Goal: Check status

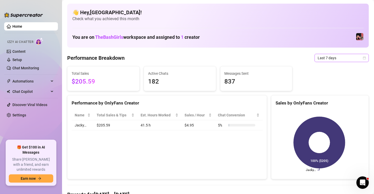
click at [361, 61] on span "Last 7 days" at bounding box center [342, 58] width 48 height 8
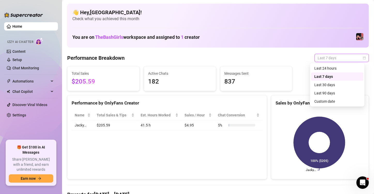
click at [346, 67] on div "Last 24 hours" at bounding box center [338, 68] width 46 height 6
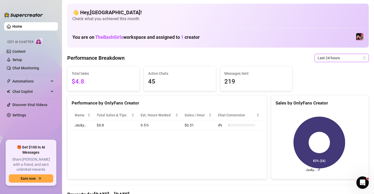
click at [363, 57] on div "Last 24 hours" at bounding box center [342, 58] width 54 height 8
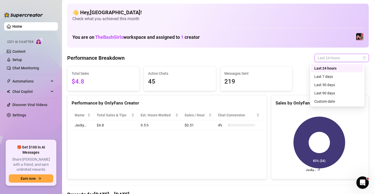
click at [345, 76] on div "Last 7 days" at bounding box center [338, 77] width 46 height 6
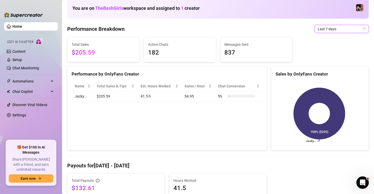
scroll to position [29, 0]
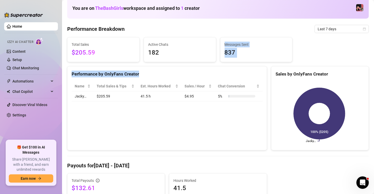
drag, startPoint x: 345, startPoint y: 76, endPoint x: 268, endPoint y: -13, distance: 117.6
click at [268, 0] on html "Home Izzy AI Chatter Content Setup Chat Monitoring Automations Chat Copilot Dis…" at bounding box center [187, 97] width 374 height 194
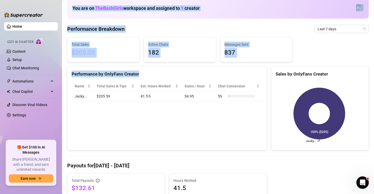
scroll to position [0, 0]
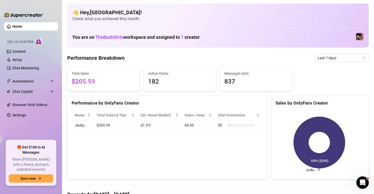
click at [189, 150] on div "Performance by OnlyFans Creator Name Total Sales & Tips Est. Hours Worked Sales…" at bounding box center [167, 137] width 200 height 84
click at [363, 57] on icon "calendar" at bounding box center [364, 57] width 3 height 3
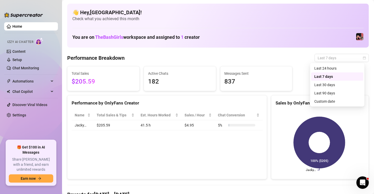
click at [339, 84] on div "Last 30 days" at bounding box center [338, 85] width 46 height 6
